Goal: Task Accomplishment & Management: Use online tool/utility

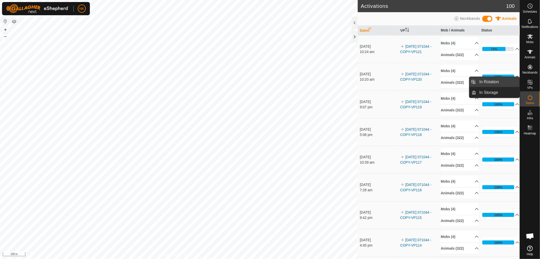
click at [490, 82] on link "In Rotation" at bounding box center [498, 82] width 43 height 10
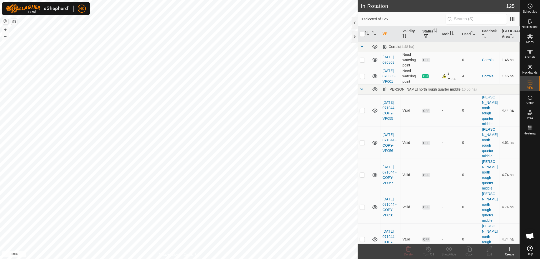
click at [509, 251] on icon at bounding box center [510, 249] width 6 height 6
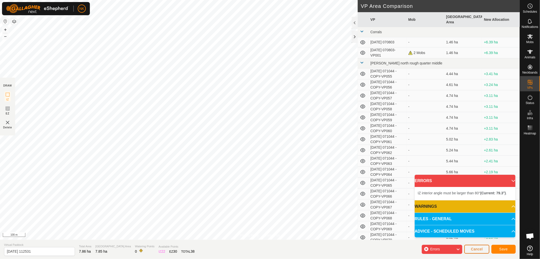
click at [475, 249] on span "Cancel" at bounding box center [477, 249] width 12 height 4
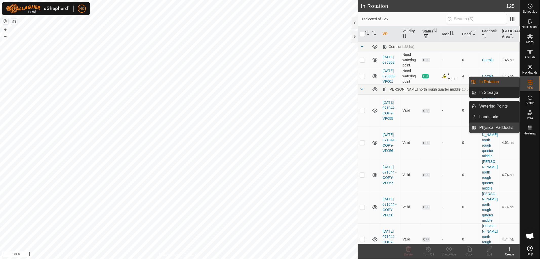
click at [490, 128] on link "Physical Paddocks" at bounding box center [498, 127] width 43 height 10
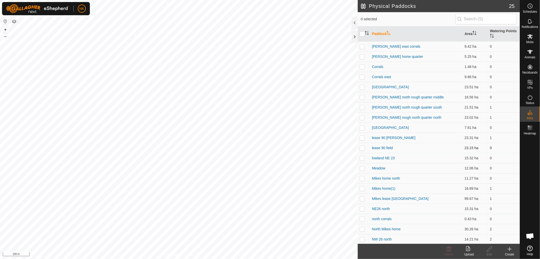
click at [363, 149] on p-checkbox at bounding box center [362, 148] width 5 height 4
checkbox input "true"
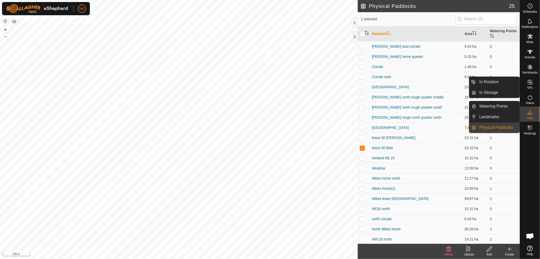
click at [529, 80] on icon at bounding box center [530, 82] width 5 height 5
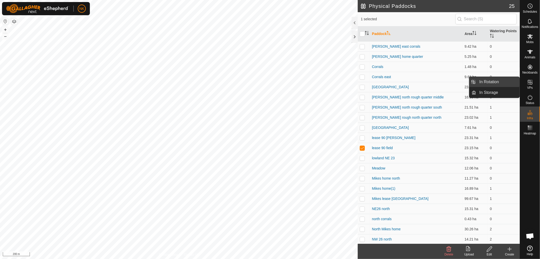
click at [481, 77] on link "In Rotation" at bounding box center [498, 82] width 43 height 10
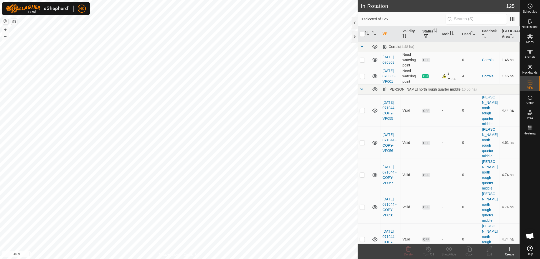
click at [510, 249] on icon at bounding box center [510, 249] width 0 height 4
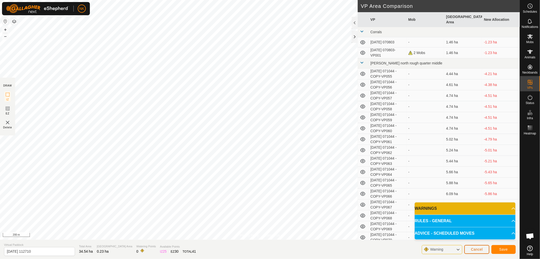
click at [473, 246] on button "Cancel" at bounding box center [476, 249] width 25 height 9
